Goal: Transaction & Acquisition: Book appointment/travel/reservation

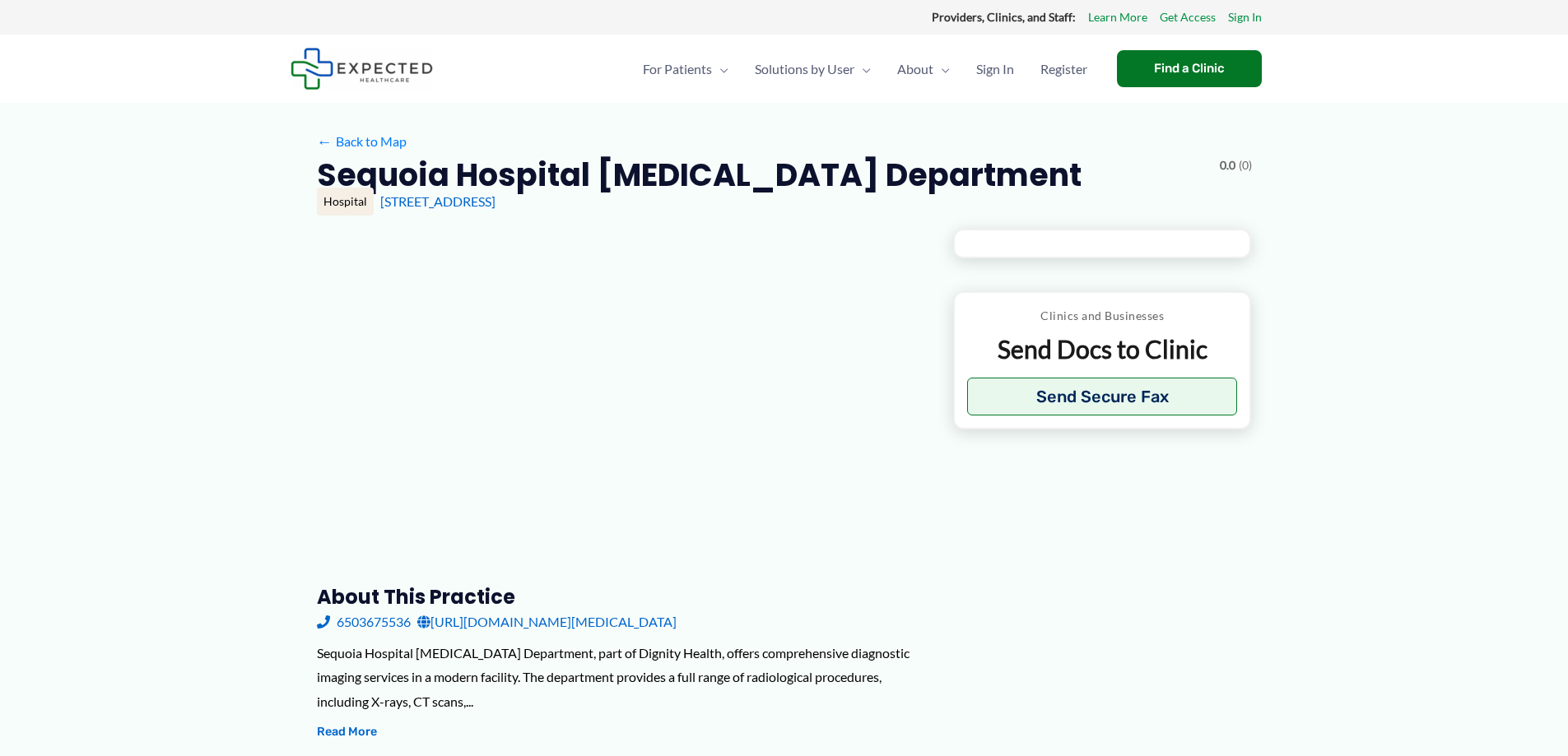
type input "**********"
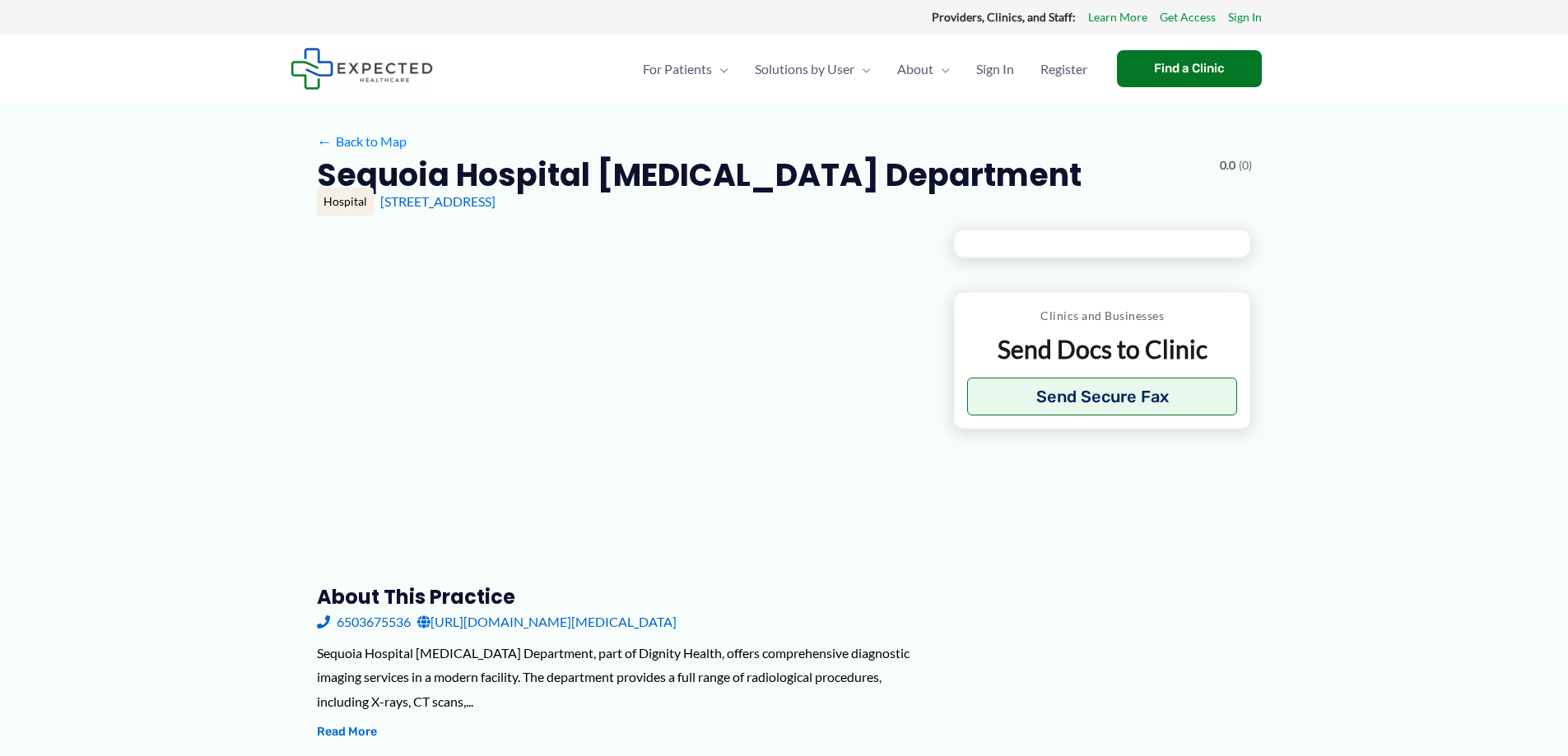
type input "**********"
type input "*"
